Goal: Task Accomplishment & Management: Manage account settings

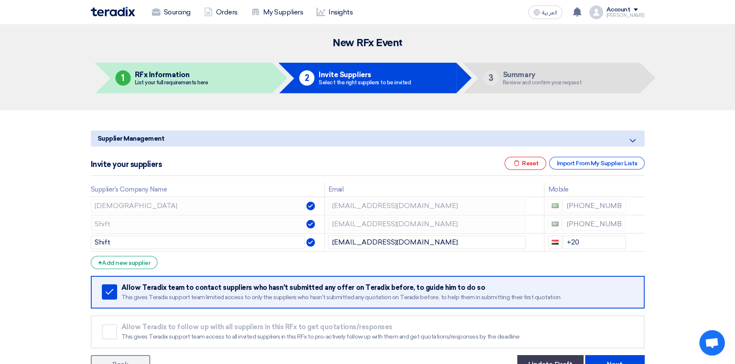
click at [628, 14] on div "[PERSON_NAME]" at bounding box center [625, 15] width 38 height 5
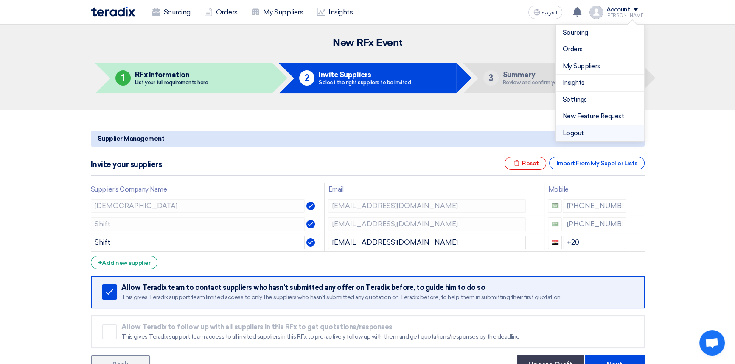
click at [582, 134] on li "Logout" at bounding box center [600, 133] width 88 height 17
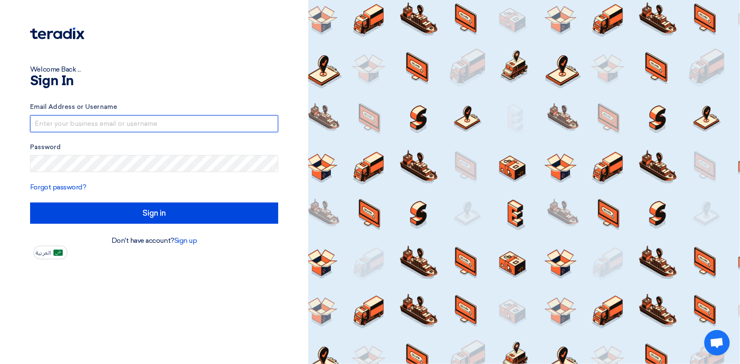
type input "[PERSON_NAME][EMAIL_ADDRESS][PERSON_NAME][DOMAIN_NAME]"
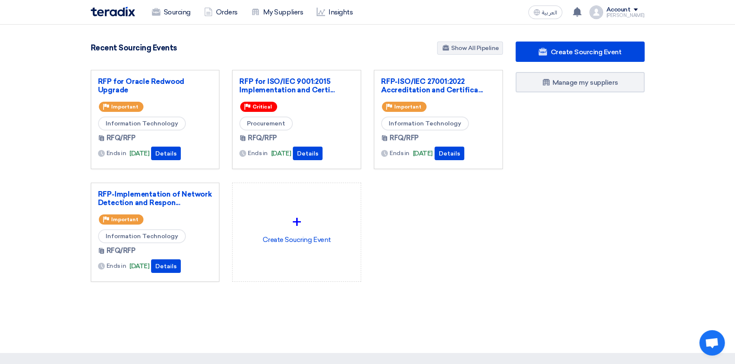
click at [401, 252] on div "RFP for Oracle Redwood Upgrade Priority Important Information Technology RFQ/RF…" at bounding box center [296, 183] width 425 height 226
click at [638, 8] on div "Account" at bounding box center [625, 9] width 38 height 7
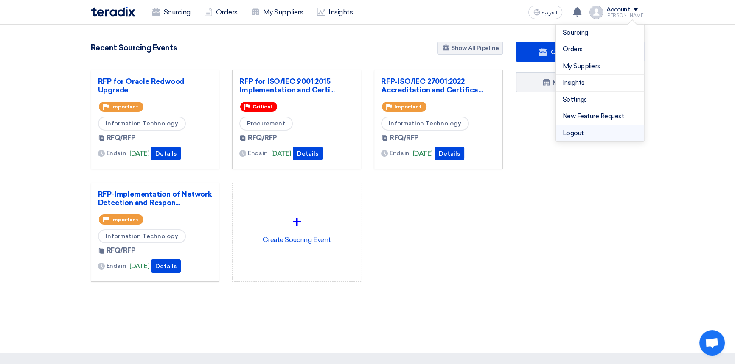
click at [583, 136] on li "Logout" at bounding box center [600, 133] width 88 height 17
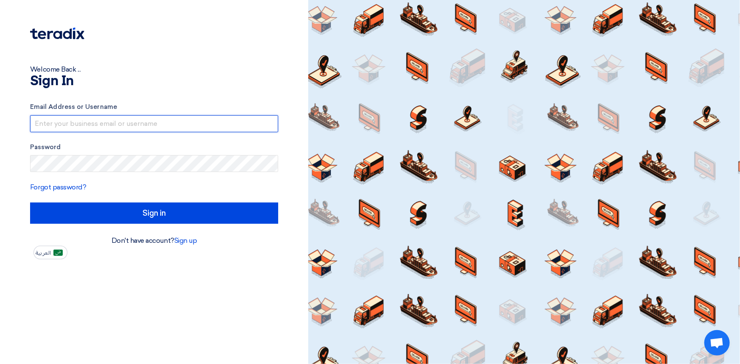
type input "[PERSON_NAME][EMAIL_ADDRESS][PERSON_NAME][DOMAIN_NAME]"
